Goal: Task Accomplishment & Management: Use online tool/utility

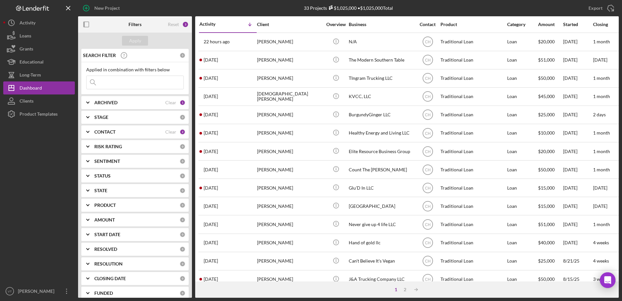
click at [107, 129] on b "CONTACT" at bounding box center [104, 131] width 21 height 5
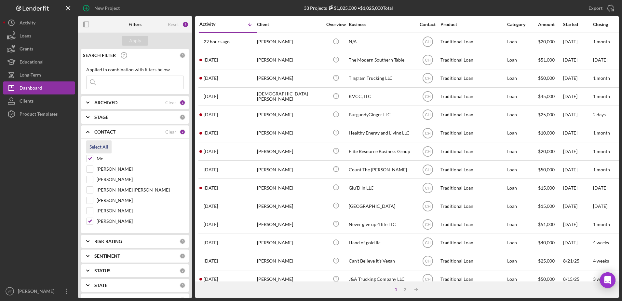
click at [99, 146] on div "Select All" at bounding box center [98, 146] width 19 height 13
checkbox input "true"
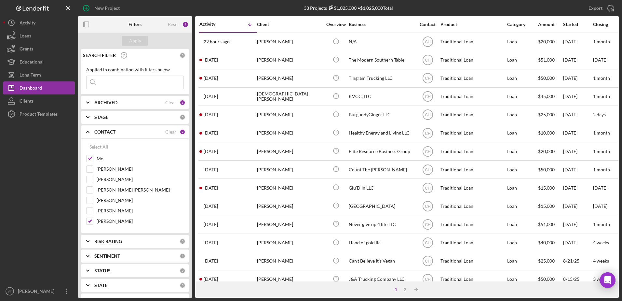
checkbox input "true"
click at [121, 85] on input at bounding box center [135, 82] width 97 height 13
type input "[PERSON_NAME]"
click at [138, 44] on div "Apply" at bounding box center [135, 41] width 12 height 10
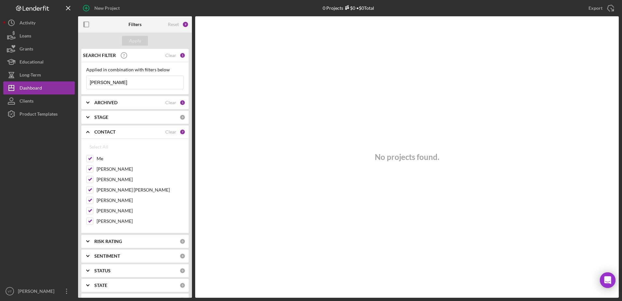
click at [139, 82] on input "[PERSON_NAME]" at bounding box center [135, 82] width 97 height 13
click at [140, 104] on div "ARCHIVED" at bounding box center [129, 102] width 71 height 5
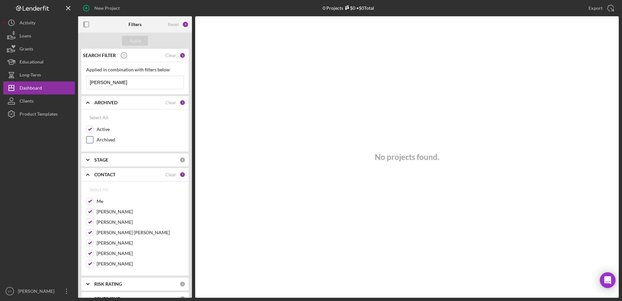
click at [88, 139] on input "Archived" at bounding box center [90, 139] width 7 height 7
checkbox input "true"
click at [136, 39] on div "Apply" at bounding box center [135, 41] width 12 height 10
drag, startPoint x: 122, startPoint y: 83, endPoint x: 40, endPoint y: 76, distance: 82.3
click at [42, 76] on div "New Project 0 Projects $0 • $0 Total Export Icon/Export Filters Reset 10 Apply …" at bounding box center [310, 148] width 615 height 297
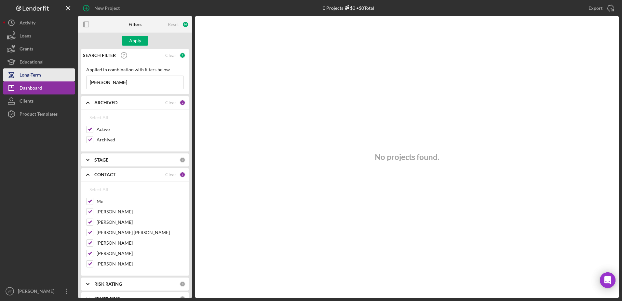
type input "[PERSON_NAME]"
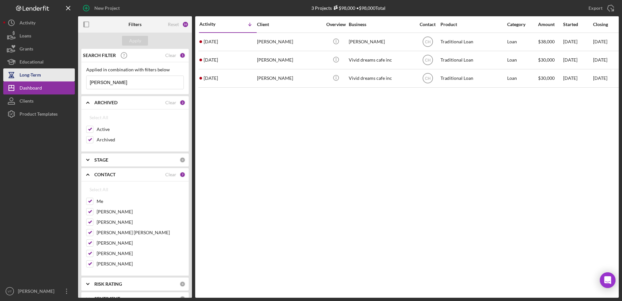
drag, startPoint x: 150, startPoint y: 83, endPoint x: 54, endPoint y: 76, distance: 95.8
click at [54, 76] on div "New Project 3 Projects $98,000 • $98,000 Total Export Icon/Export Filters Reset…" at bounding box center [310, 148] width 615 height 297
click at [91, 139] on input "Archived" at bounding box center [90, 139] width 7 height 7
checkbox input "false"
click at [90, 173] on icon "Icon/Expander" at bounding box center [88, 174] width 16 height 16
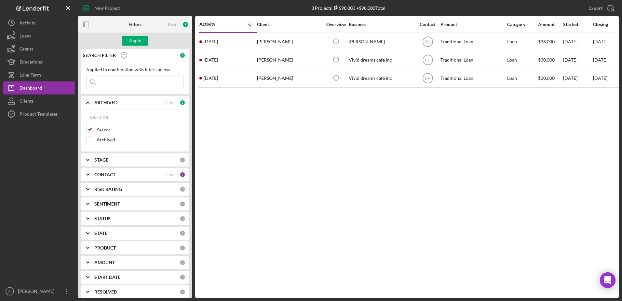
click at [98, 173] on b "CONTACT" at bounding box center [104, 174] width 21 height 5
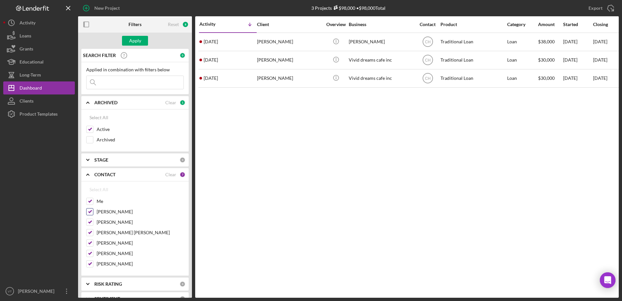
click at [90, 210] on input "[PERSON_NAME]" at bounding box center [90, 211] width 7 height 7
checkbox input "false"
click at [90, 220] on input "[PERSON_NAME]" at bounding box center [90, 222] width 7 height 7
checkbox input "false"
click at [89, 229] on input "[PERSON_NAME] [PERSON_NAME]" at bounding box center [90, 232] width 7 height 7
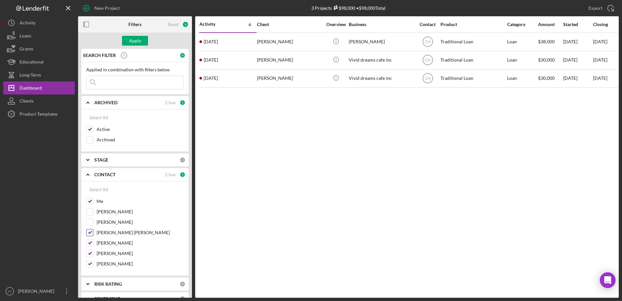
checkbox input "false"
click at [90, 241] on input "[PERSON_NAME]" at bounding box center [90, 242] width 7 height 7
checkbox input "false"
click at [89, 252] on input "[PERSON_NAME]" at bounding box center [90, 253] width 7 height 7
checkbox input "false"
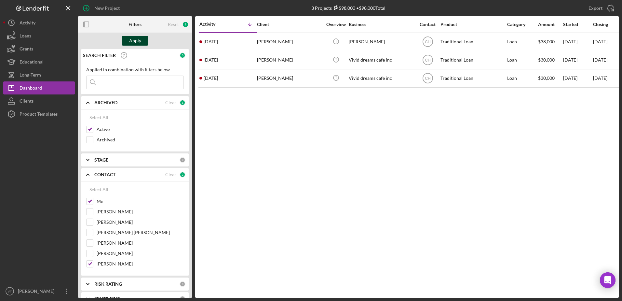
click at [129, 43] on button "Apply" at bounding box center [135, 41] width 26 height 10
